Goal: Task Accomplishment & Management: Complete application form

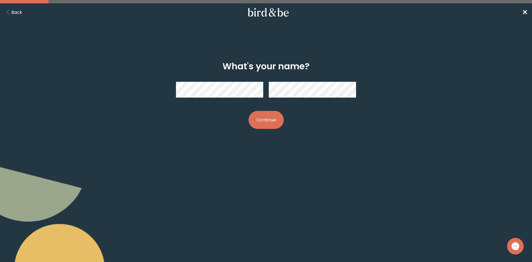
click at [229, 79] on div at bounding box center [266, 89] width 180 height 25
click at [272, 121] on button "Continue" at bounding box center [266, 120] width 35 height 18
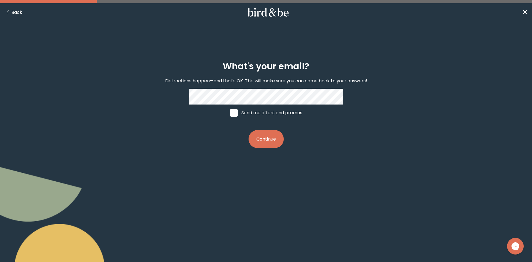
click at [242, 112] on label "Send me offers and promos" at bounding box center [266, 113] width 83 height 17
click at [230, 113] on input "Send me offers and promos" at bounding box center [230, 113] width 0 height 0
click at [275, 112] on label "Send me offers and promos" at bounding box center [266, 113] width 83 height 17
click at [230, 113] on input "Send me offers and promos" at bounding box center [230, 113] width 0 height 0
checkbox input "false"
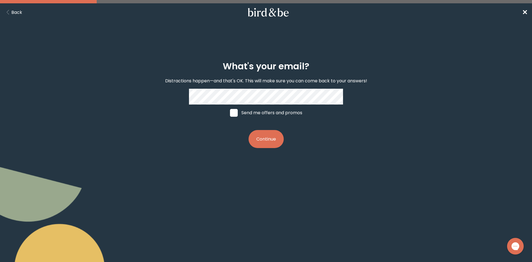
click at [270, 137] on button "Continue" at bounding box center [266, 139] width 35 height 18
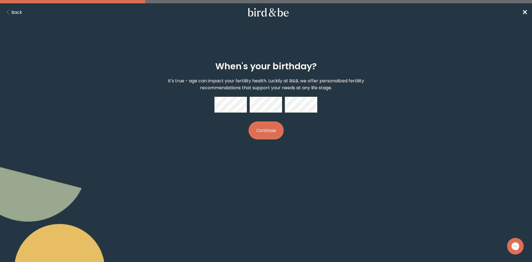
click at [270, 134] on button "Continue" at bounding box center [266, 130] width 35 height 18
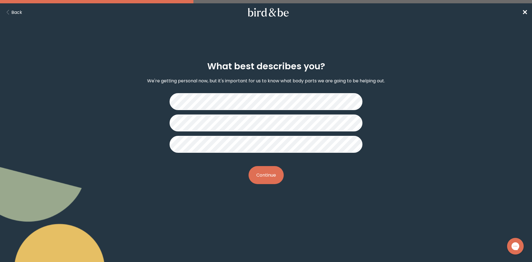
click at [269, 179] on button "Continue" at bounding box center [266, 175] width 35 height 18
click at [265, 176] on button "Continue" at bounding box center [266, 175] width 35 height 18
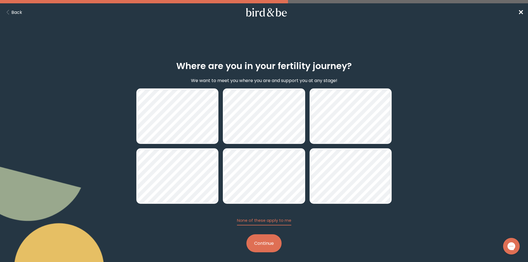
click at [265, 243] on button "Continue" at bounding box center [264, 243] width 35 height 18
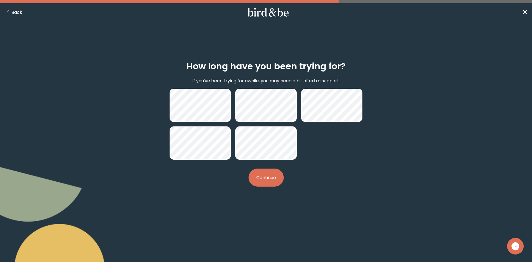
click at [275, 182] on button "Continue" at bounding box center [266, 178] width 35 height 18
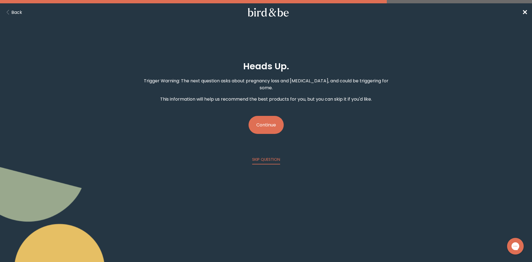
click at [270, 116] on button "Continue" at bounding box center [266, 125] width 35 height 18
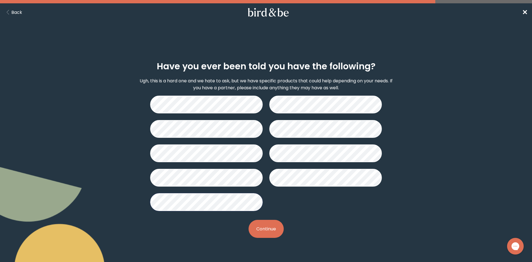
click at [270, 233] on button "Continue" at bounding box center [266, 229] width 35 height 18
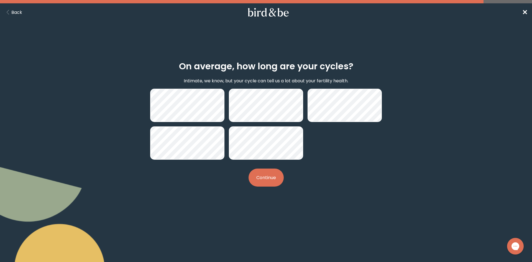
click at [266, 181] on button "Continue" at bounding box center [266, 178] width 35 height 18
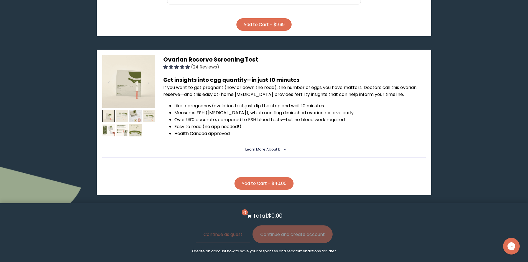
scroll to position [860, 0]
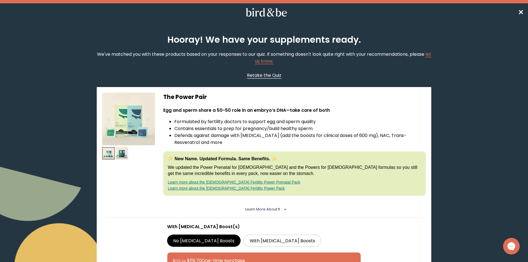
click at [261, 74] on span "Retake the Quiz" at bounding box center [264, 75] width 34 height 6
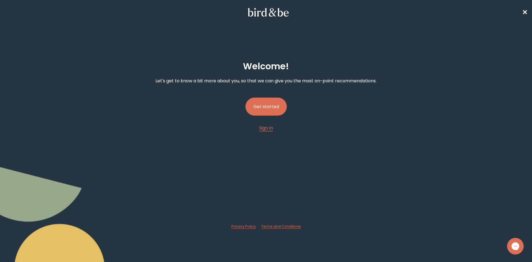
click at [262, 108] on button "Get started" at bounding box center [266, 107] width 41 height 18
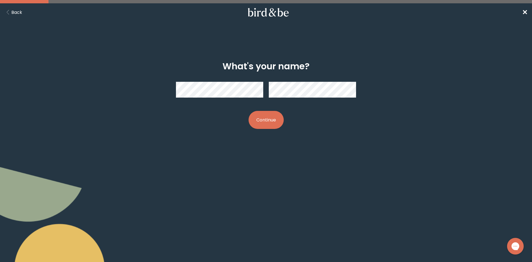
click at [265, 122] on button "Continue" at bounding box center [266, 120] width 35 height 18
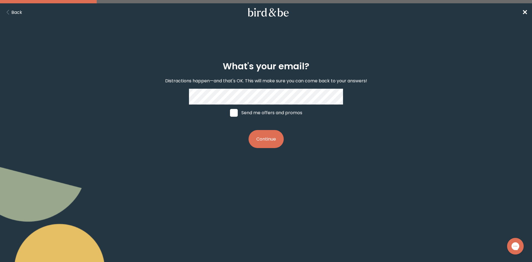
click at [257, 139] on button "Continue" at bounding box center [266, 139] width 35 height 18
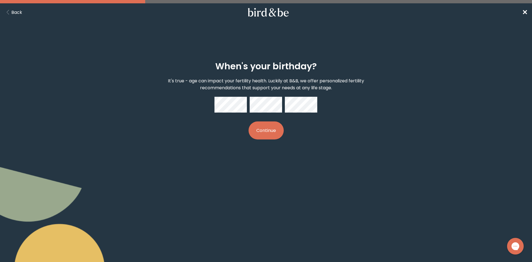
click at [259, 130] on button "Continue" at bounding box center [266, 130] width 35 height 18
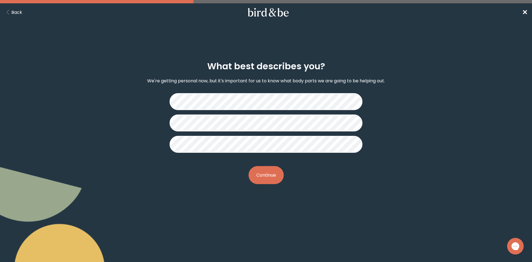
click at [263, 176] on button "Continue" at bounding box center [266, 175] width 35 height 18
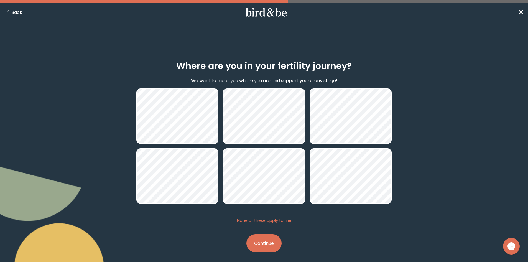
click at [262, 241] on button "Continue" at bounding box center [264, 243] width 35 height 18
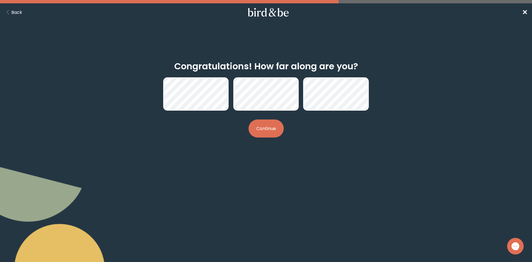
click at [265, 133] on button "Continue" at bounding box center [266, 129] width 35 height 18
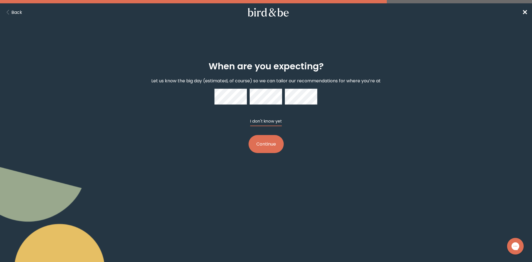
click at [269, 119] on button "I don't know yet" at bounding box center [266, 122] width 32 height 8
click at [222, 91] on div at bounding box center [266, 97] width 103 height 16
click at [278, 101] on div at bounding box center [266, 97] width 103 height 16
click at [336, 101] on div "When are you expecting? Let us know the big day (estimated, of course) so we ca…" at bounding box center [266, 107] width 257 height 110
click at [270, 122] on button "I don't know yet" at bounding box center [266, 122] width 32 height 8
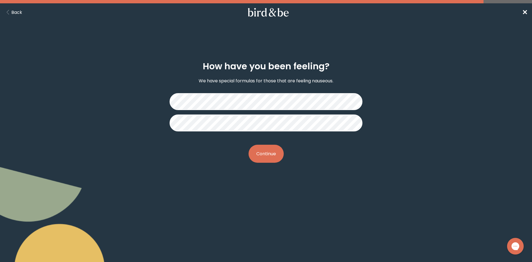
click at [267, 159] on button "Continue" at bounding box center [266, 154] width 35 height 18
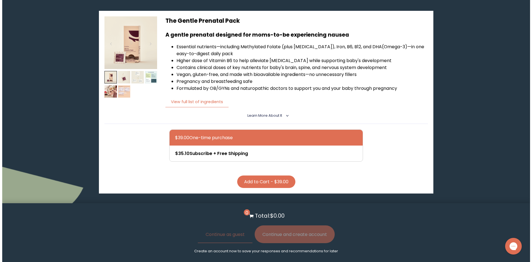
scroll to position [305, 0]
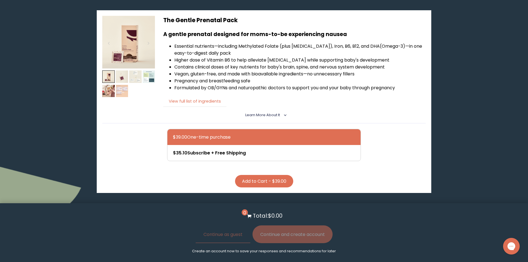
click at [197, 96] on button "View full list of ingredients" at bounding box center [194, 101] width 63 height 11
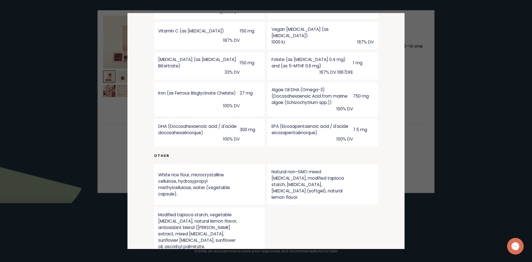
scroll to position [320, 0]
